Goal: Navigation & Orientation: Go to known website

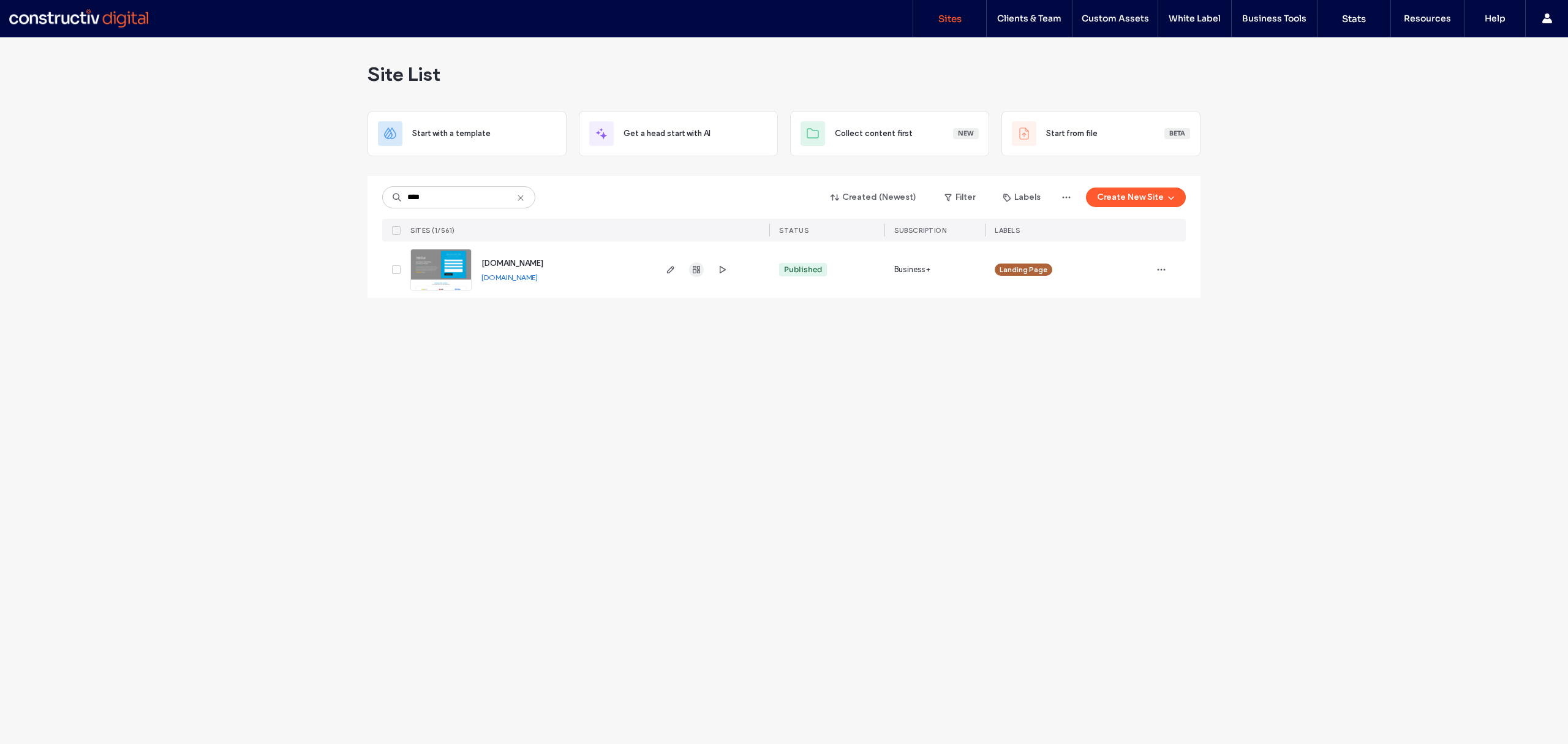
type input "****"
click at [695, 268] on use "button" at bounding box center [697, 270] width 8 height 8
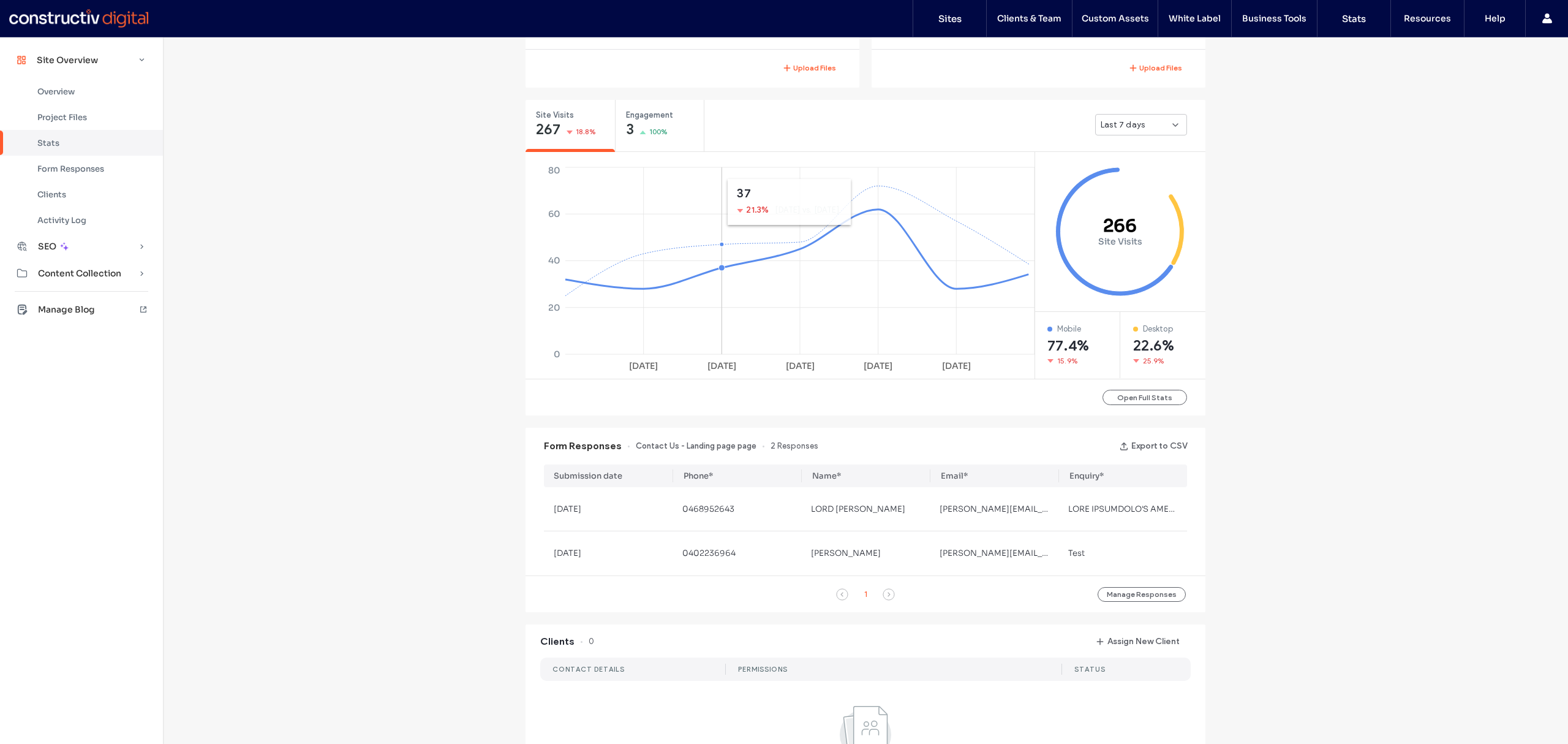
scroll to position [467, 0]
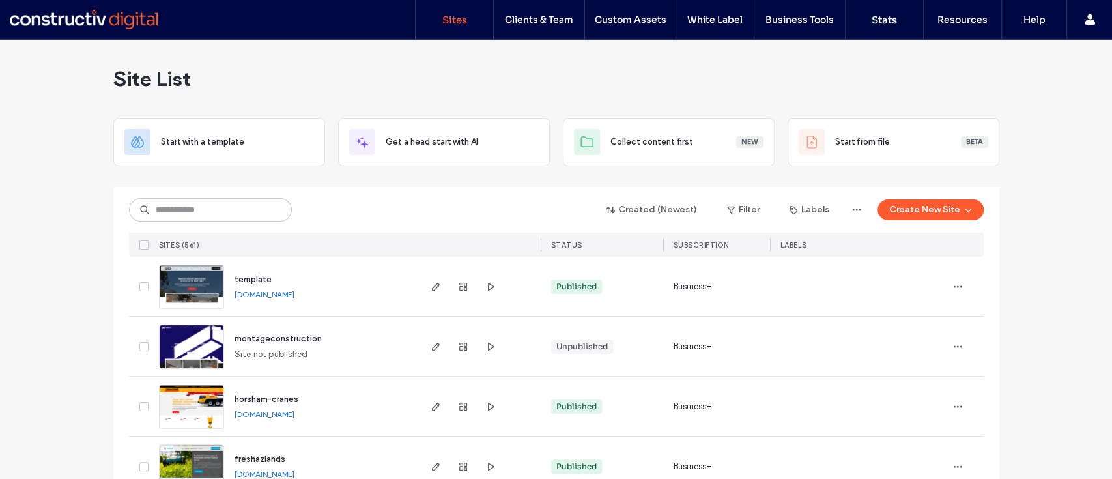
click at [295, 416] on link "[DOMAIN_NAME]" at bounding box center [265, 414] width 60 height 10
click at [432, 404] on use "button" at bounding box center [435, 407] width 8 height 8
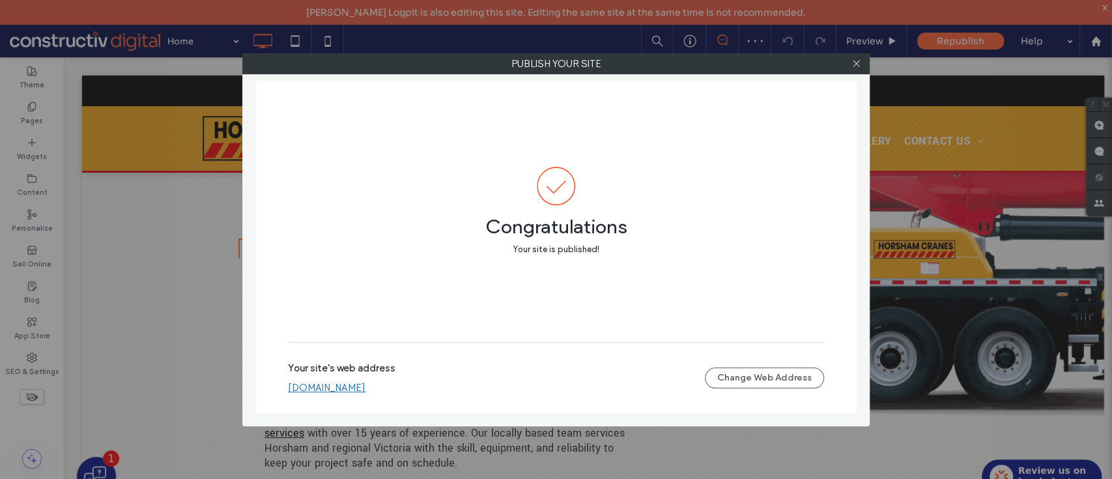
click at [366, 390] on link "horsham-cranes.sites.constructivdigital.com.au" at bounding box center [327, 388] width 78 height 12
